Goal: Check status: Check status

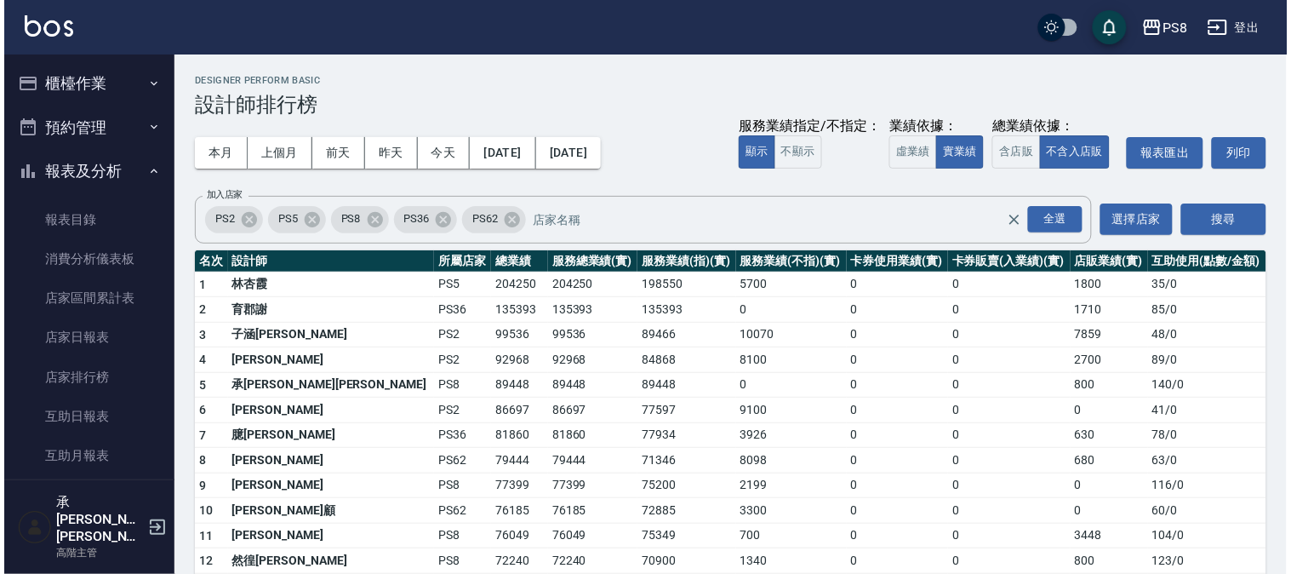
scroll to position [756, 0]
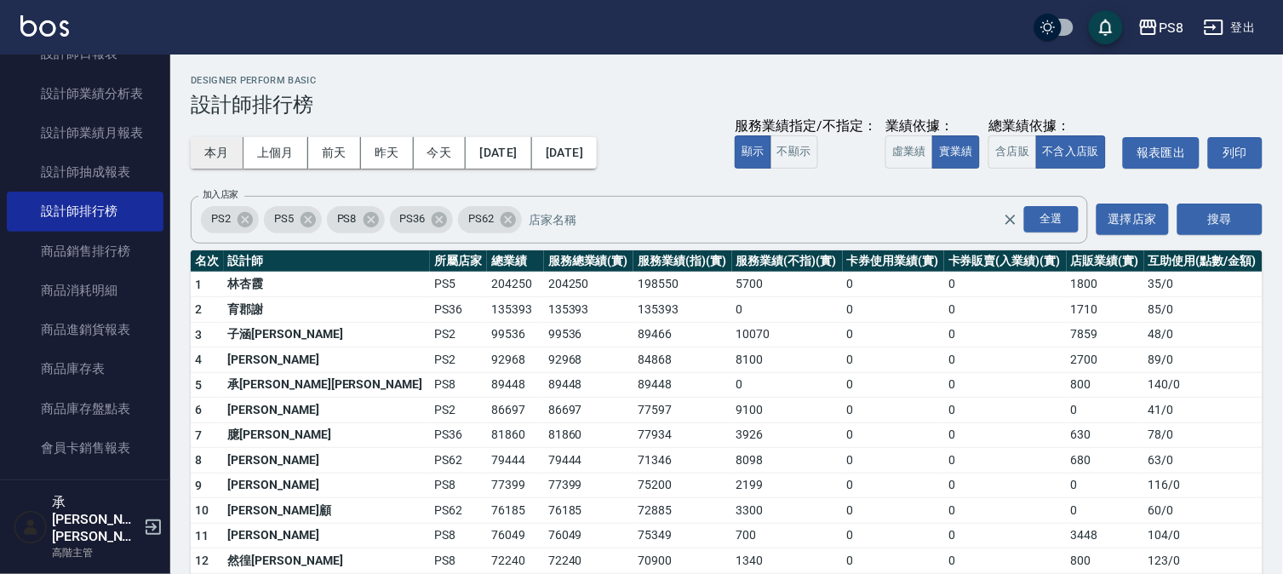
click at [226, 148] on button "本月" at bounding box center [217, 152] width 53 height 31
click at [387, 153] on button "昨天" at bounding box center [387, 152] width 53 height 31
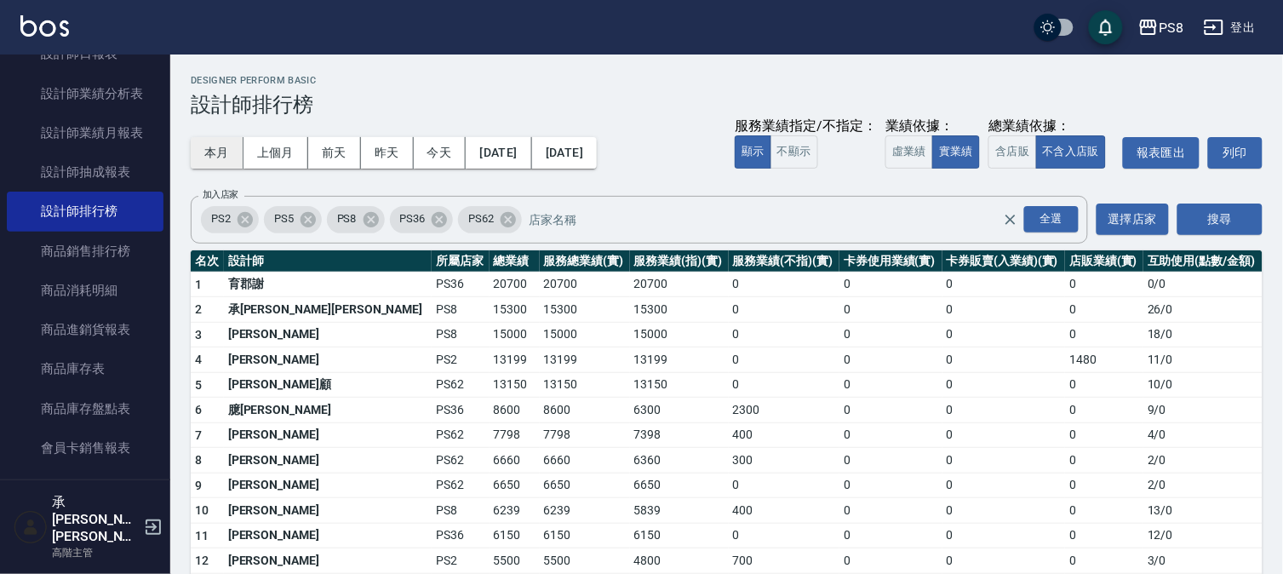
click at [203, 146] on button "本月" at bounding box center [217, 152] width 53 height 31
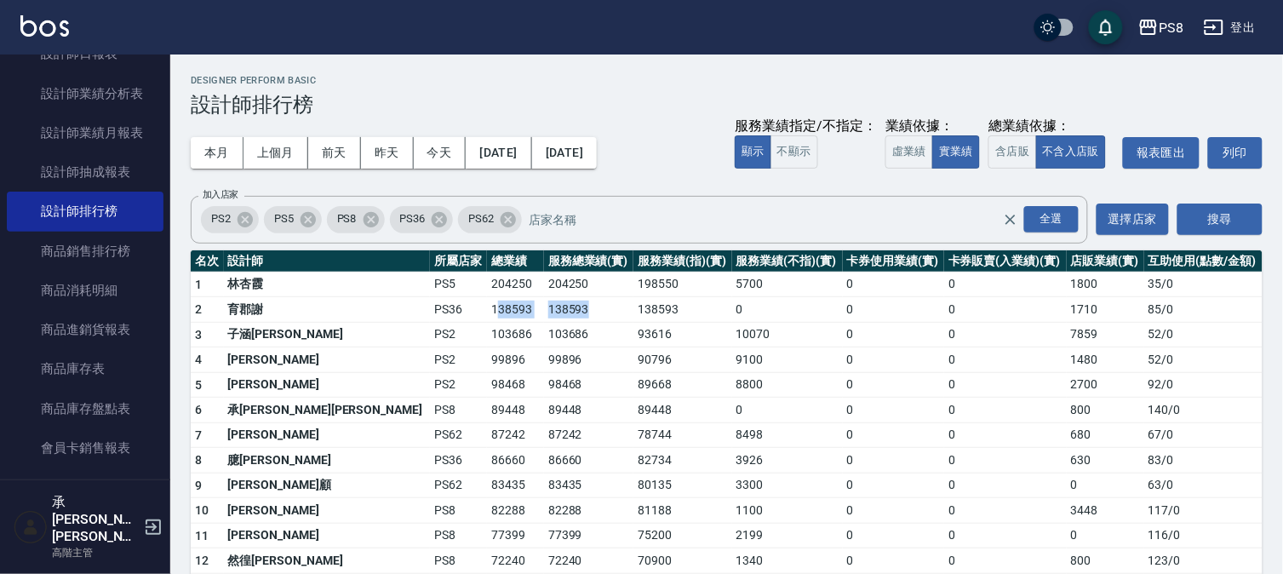
drag, startPoint x: 359, startPoint y: 304, endPoint x: 492, endPoint y: 317, distance: 133.4
click at [492, 317] on tr "2 育郡謝 PS36 138593 138593 138593 0 0 0 1710 85 / 0" at bounding box center [727, 310] width 1072 height 26
click at [544, 317] on td "138593" at bounding box center [588, 310] width 89 height 26
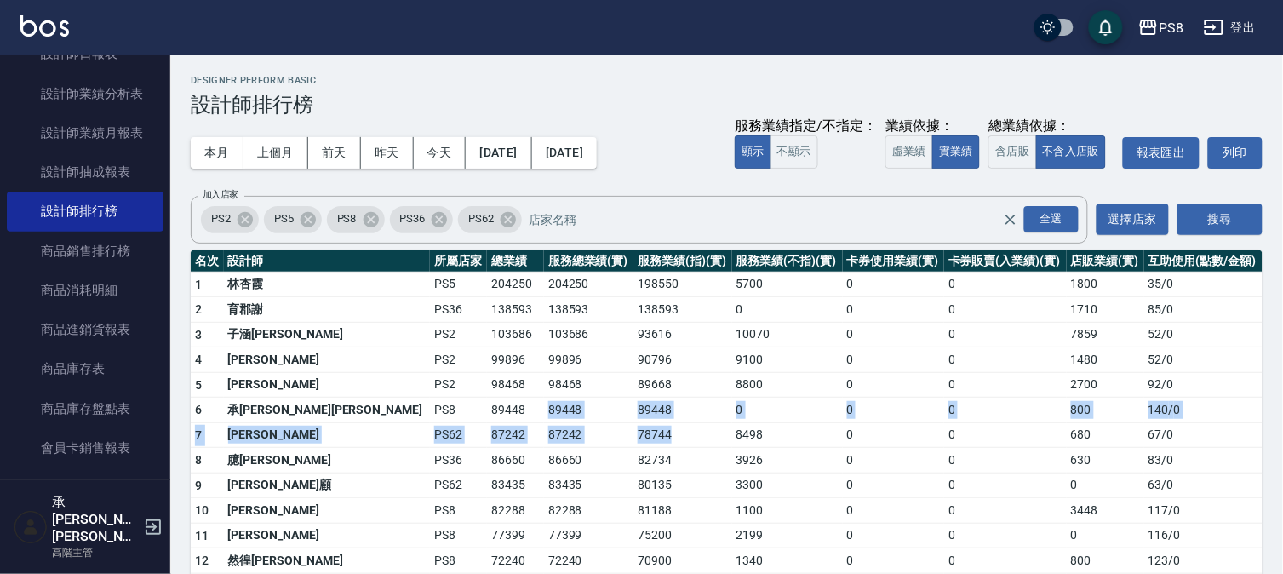
drag, startPoint x: 403, startPoint y: 406, endPoint x: 555, endPoint y: 424, distance: 153.4
click at [633, 424] on td "78744" at bounding box center [682, 435] width 98 height 26
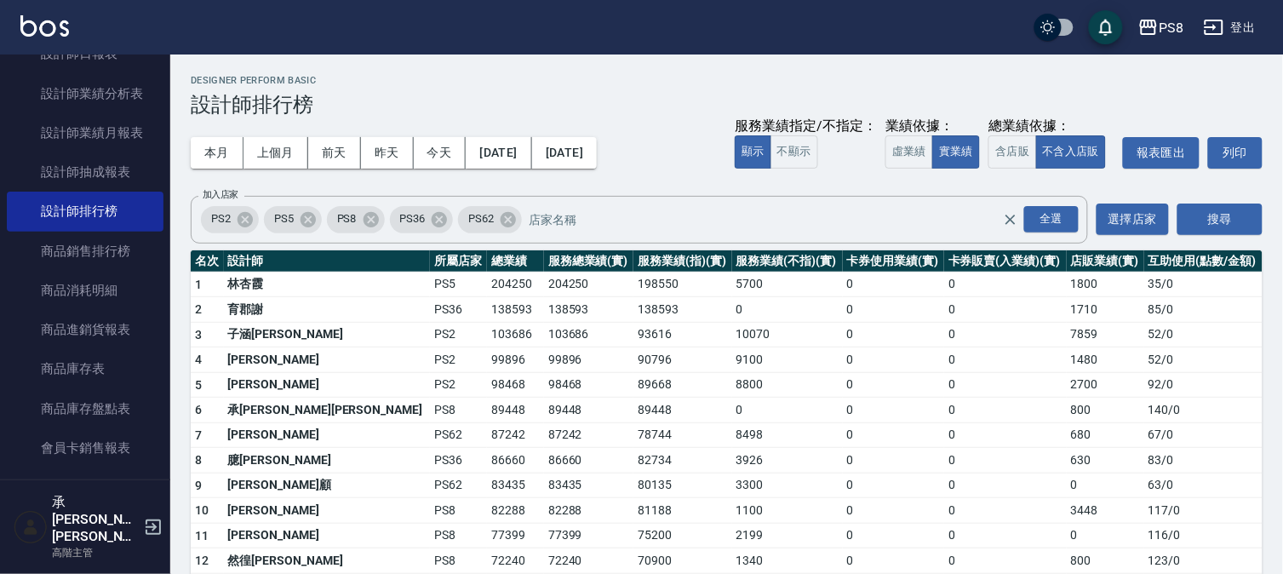
click at [633, 409] on td "89448" at bounding box center [682, 410] width 98 height 26
drag, startPoint x: 393, startPoint y: 350, endPoint x: 532, endPoint y: 369, distance: 140.0
click at [532, 369] on tr "4 [PERSON_NAME] PS2 99896 99896 90796 9100 0 0 1480 52 / 0" at bounding box center [727, 360] width 1072 height 26
click at [633, 369] on td "90796" at bounding box center [682, 360] width 98 height 26
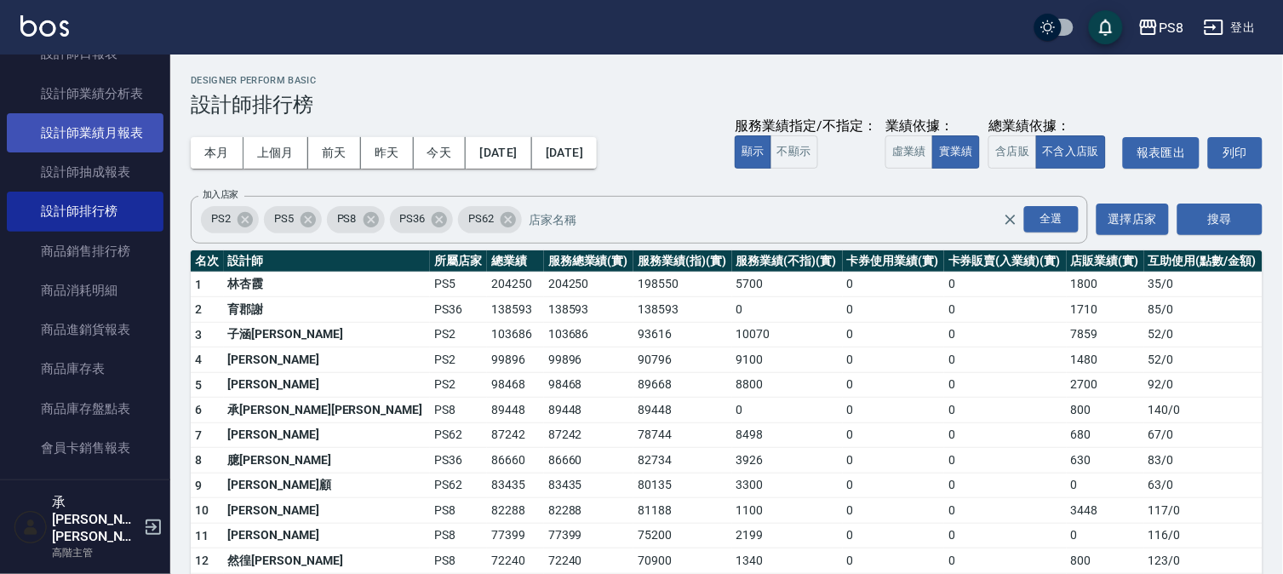
click at [95, 138] on link "設計師業績月報表" at bounding box center [85, 132] width 157 height 39
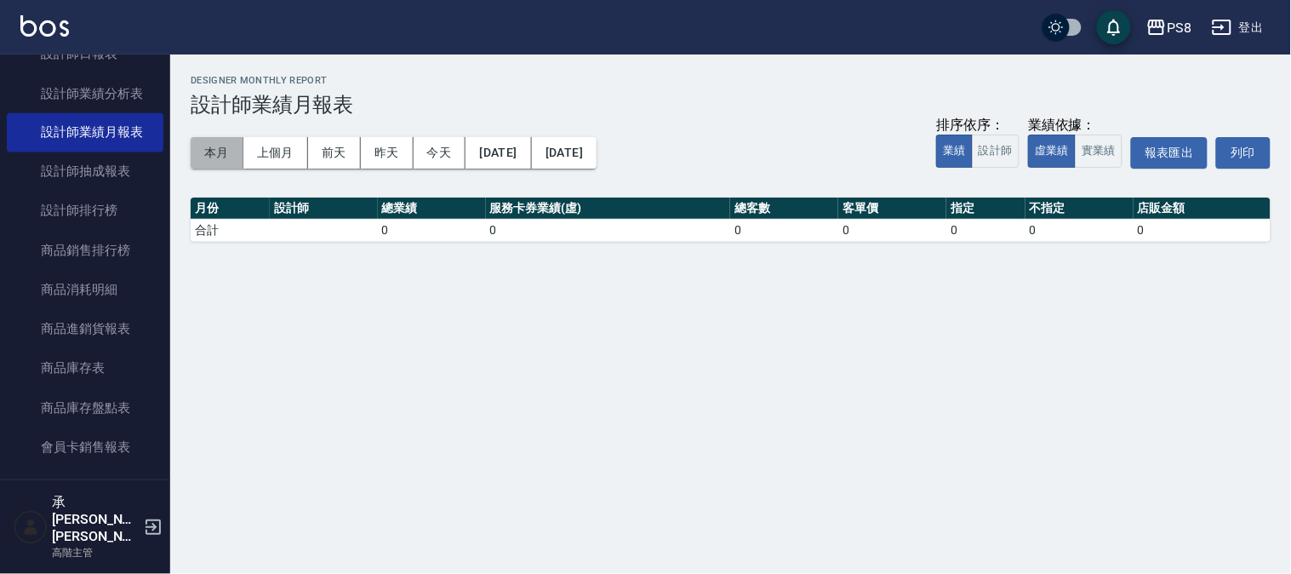
click at [227, 155] on button "本月" at bounding box center [217, 152] width 53 height 31
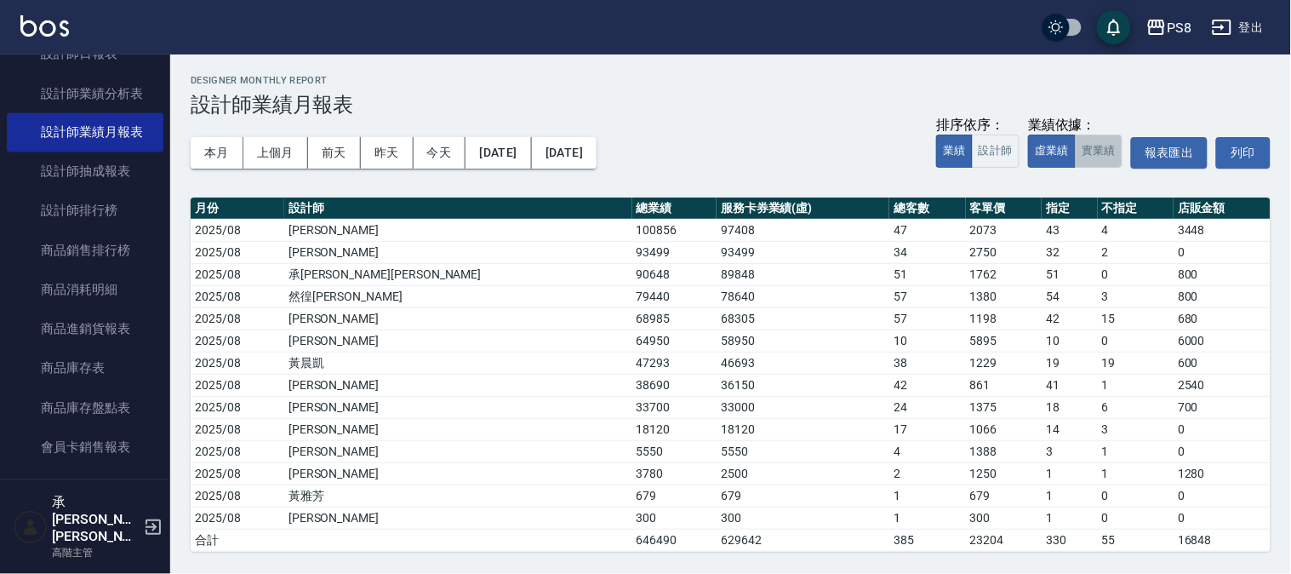
click at [1102, 147] on button "實業績" at bounding box center [1099, 150] width 48 height 33
